Goal: Task Accomplishment & Management: Complete application form

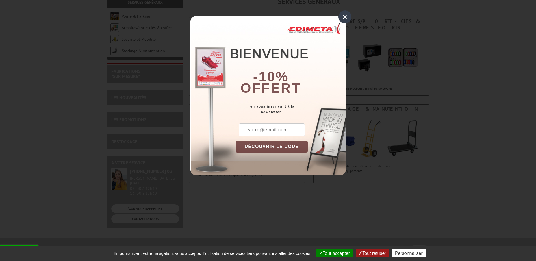
scroll to position [85, 0]
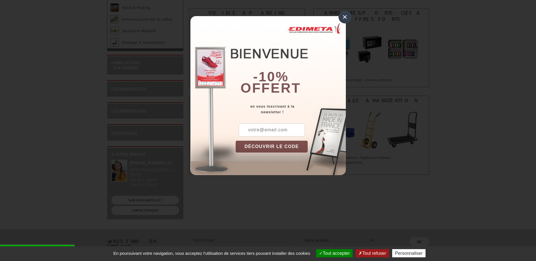
click at [345, 18] on div "×" at bounding box center [344, 16] width 13 height 13
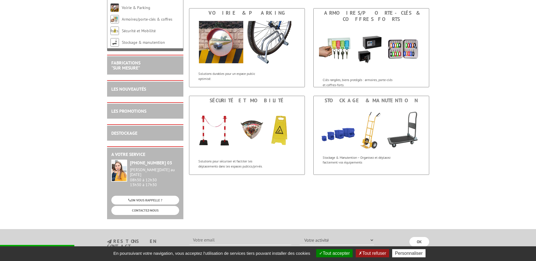
click at [451, 157] on body "Nos équipes sont à votre service du lundi au vendredi de 8h30 à 12h30 et de 13h…" at bounding box center [268, 137] width 536 height 444
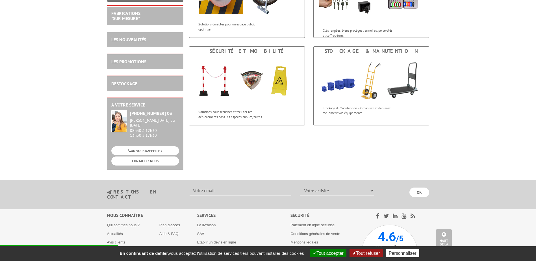
scroll to position [6, 0]
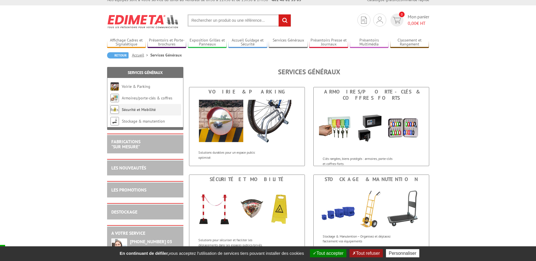
click at [148, 115] on li "Sécurité et Mobilité" at bounding box center [145, 110] width 72 height 12
click at [147, 111] on link "Sécurité et Mobilité" at bounding box center [139, 109] width 34 height 5
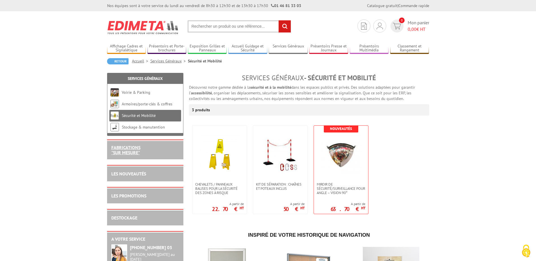
click at [116, 152] on link "FABRICATIONS "Sur Mesure"" at bounding box center [125, 150] width 29 height 11
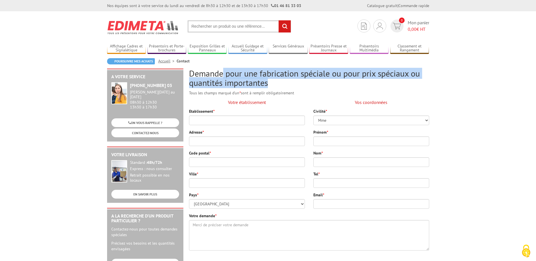
drag, startPoint x: 221, startPoint y: 74, endPoint x: 419, endPoint y: 82, distance: 198.2
click at [419, 82] on h2 "Demande pour une fabrication spéciale ou pour prix spéciaux ou quantités import…" at bounding box center [309, 78] width 240 height 19
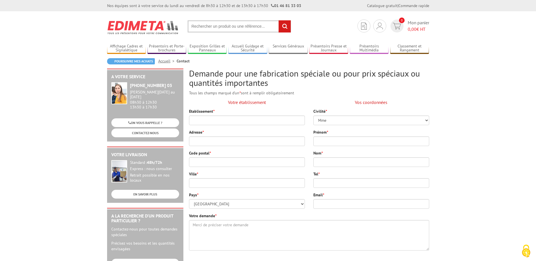
drag, startPoint x: 419, startPoint y: 82, endPoint x: 456, endPoint y: 90, distance: 37.2
click at [456, 90] on body "Nos équipes sont à votre service du lundi au vendredi de 8h30 à 12h30 et de 13h…" at bounding box center [268, 252] width 536 height 504
click at [440, 95] on body "Nos équipes sont à votre service du lundi au vendredi de 8h30 à 12h30 et de 13h…" at bounding box center [268, 252] width 536 height 504
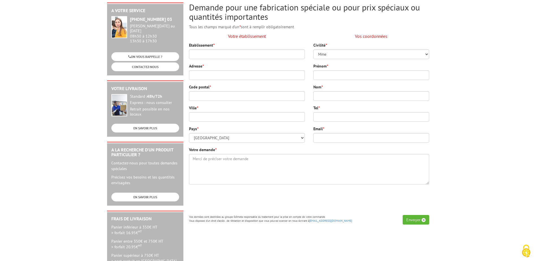
scroll to position [38, 0]
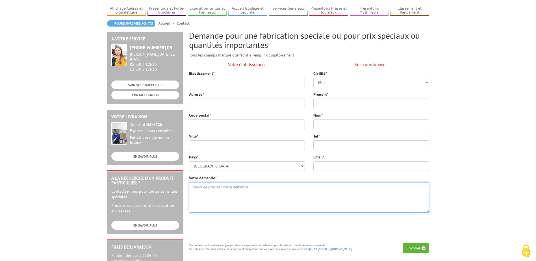
click at [249, 193] on textarea "Votre demande *" at bounding box center [309, 197] width 240 height 31
paste textarea "11 x 6,5 x 2,5 cm"
type textarea "11 x 6,5 x 2,5 cm"
